Goal: Transaction & Acquisition: Purchase product/service

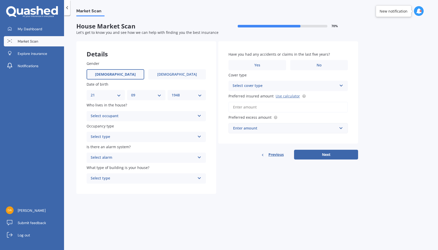
select select "21"
select select "09"
select select "1948"
click at [200, 156] on icon at bounding box center [199, 157] width 4 height 4
click at [196, 173] on div "Yes, not monitored" at bounding box center [146, 176] width 119 height 9
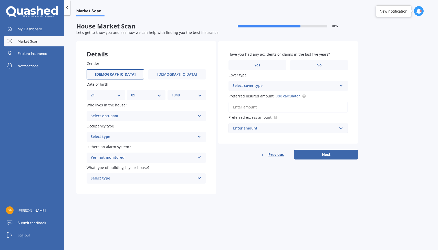
click at [200, 177] on icon at bounding box center [199, 177] width 4 height 4
click at [195, 186] on div "Freestanding" at bounding box center [146, 188] width 119 height 9
click at [199, 115] on icon at bounding box center [199, 115] width 4 height 4
click at [195, 124] on div "Owner" at bounding box center [146, 126] width 119 height 9
click at [342, 85] on icon at bounding box center [341, 85] width 4 height 4
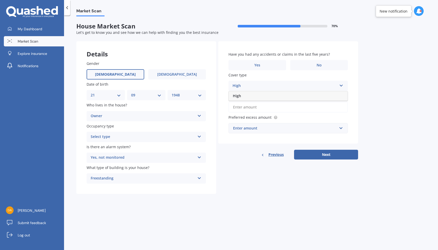
click at [335, 95] on div "High" at bounding box center [288, 95] width 119 height 9
click at [243, 106] on input "Preferred insured amount Use calculator" at bounding box center [288, 107] width 119 height 11
click at [283, 96] on link "Use calculator" at bounding box center [288, 96] width 24 height 5
click at [292, 128] on div "Enter amount" at bounding box center [285, 128] width 104 height 6
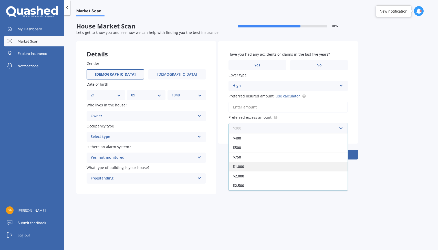
scroll to position [9, 0]
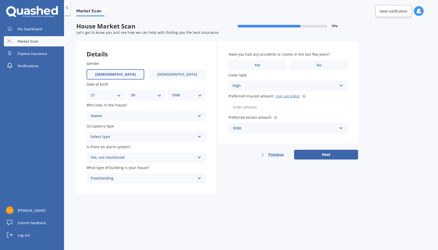
click at [252, 107] on input "Preferred insured amount Use calculator" at bounding box center [288, 107] width 119 height 11
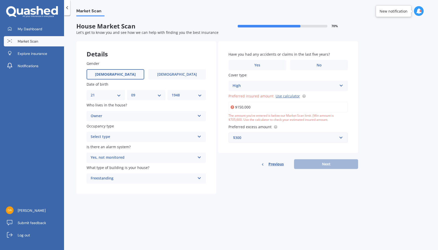
type input "$1,500,000"
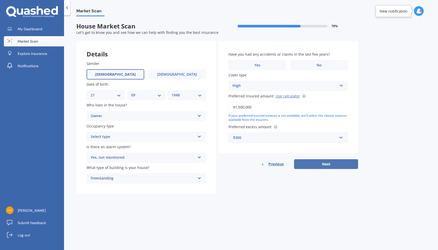
click at [322, 163] on button "Next" at bounding box center [326, 164] width 64 height 10
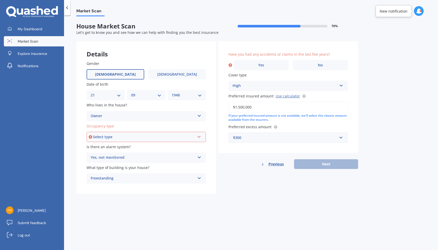
click at [200, 135] on icon at bounding box center [199, 136] width 4 height 4
click at [186, 145] on div "Permanent" at bounding box center [146, 146] width 118 height 9
click at [322, 63] on span "No" at bounding box center [320, 65] width 5 height 4
click at [0, 0] on input "No" at bounding box center [0, 0] width 0 height 0
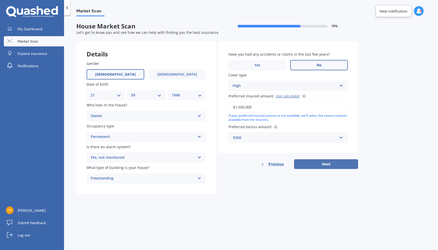
click at [327, 162] on button "Next" at bounding box center [326, 164] width 64 height 10
select select "21"
select select "09"
select select "1948"
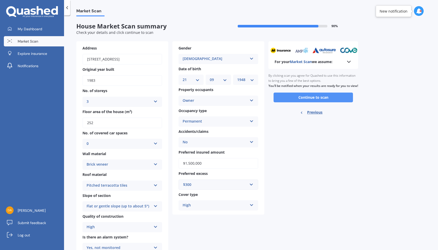
click at [321, 101] on button "Continue to scan" at bounding box center [313, 98] width 79 height 10
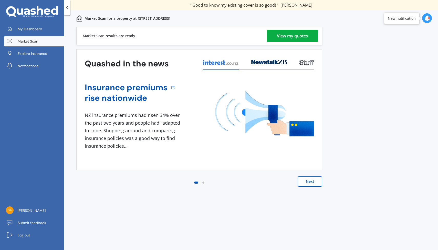
click at [289, 36] on div "View my quotes" at bounding box center [292, 36] width 31 height 12
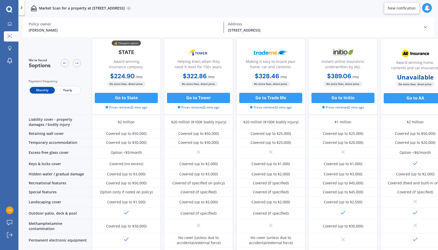
scroll to position [56, 0]
click at [69, 90] on span "Yearly" at bounding box center [67, 90] width 25 height 7
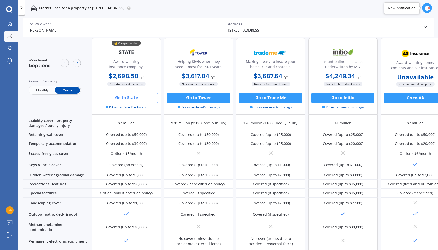
click at [123, 99] on button "Go to State" at bounding box center [126, 98] width 63 height 10
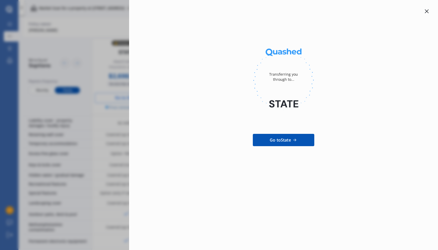
click at [277, 140] on span "Go to State" at bounding box center [280, 140] width 21 height 6
click at [83, 62] on div "Transferring you through to... Go to State" at bounding box center [219, 125] width 438 height 250
click at [427, 11] on icon at bounding box center [427, 11] width 4 height 4
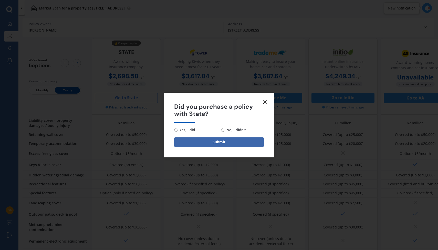
click at [223, 129] on input "No, I didn't" at bounding box center [222, 129] width 3 height 3
radio input "true"
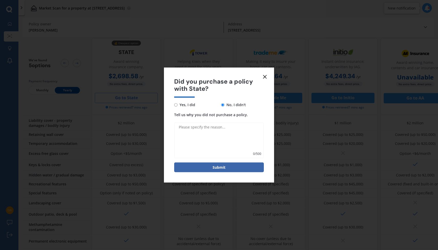
drag, startPoint x: 223, startPoint y: 127, endPoint x: 194, endPoint y: 129, distance: 28.8
click at [194, 129] on textarea "Tell us why you did not purchase a policy." at bounding box center [219, 141] width 90 height 36
type textarea "Policy not yet due."
click at [217, 166] on button "Submit" at bounding box center [219, 168] width 90 height 10
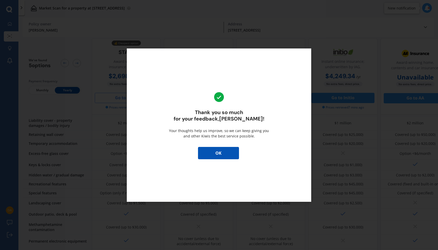
click at [220, 154] on button "OK" at bounding box center [218, 153] width 41 height 12
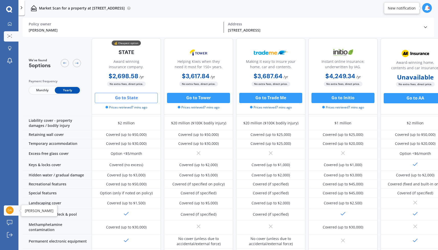
click at [11, 210] on img at bounding box center [10, 210] width 8 height 8
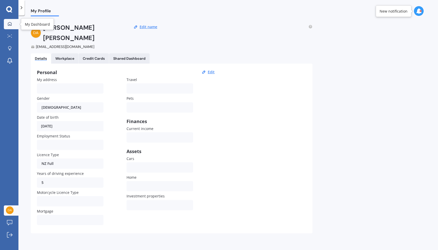
click at [9, 26] on div at bounding box center [10, 24] width 8 height 5
